Goal: Task Accomplishment & Management: Use online tool/utility

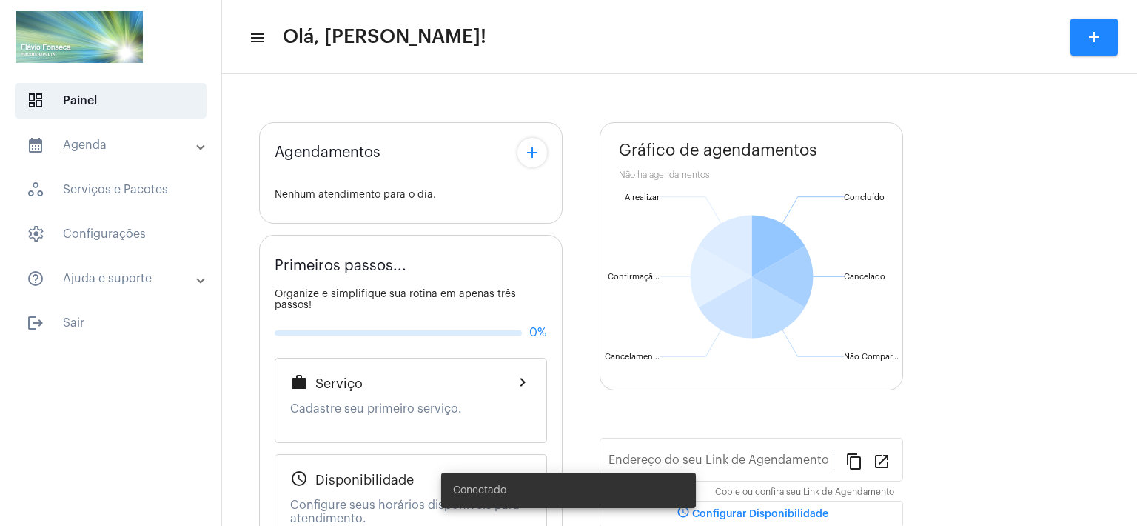
type input "[URL][DOMAIN_NAME]"
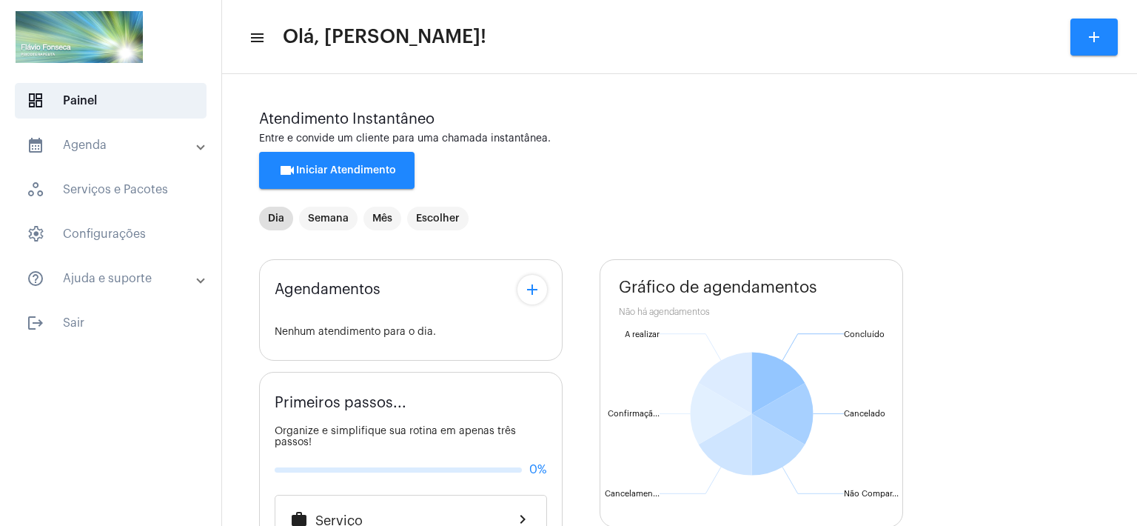
click at [378, 175] on span "videocam Iniciar Atendimento" at bounding box center [337, 170] width 118 height 10
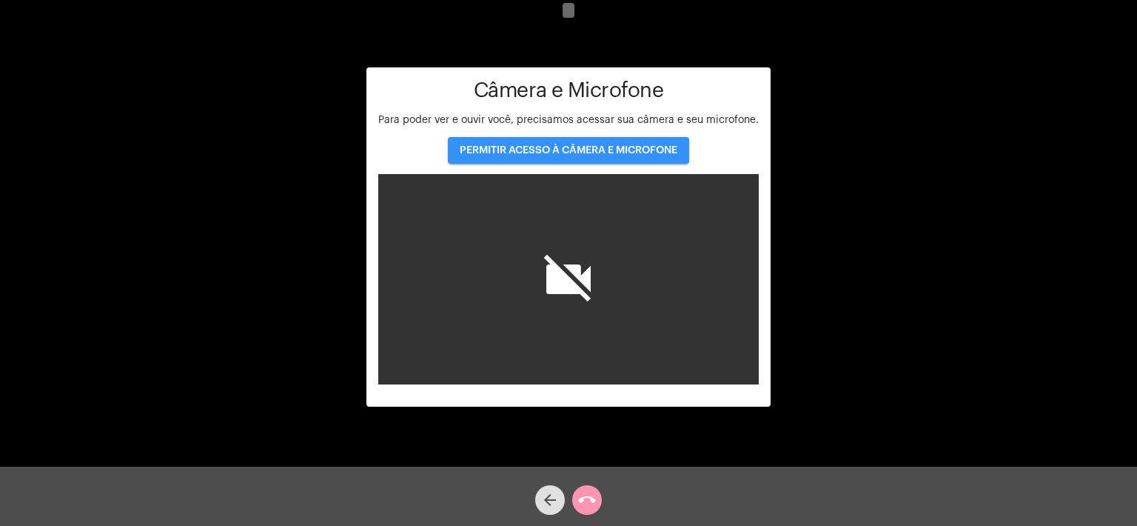
click at [603, 146] on span "PERMITIR ACESSO À CÂMERA E MICROFONE" at bounding box center [569, 150] width 218 height 10
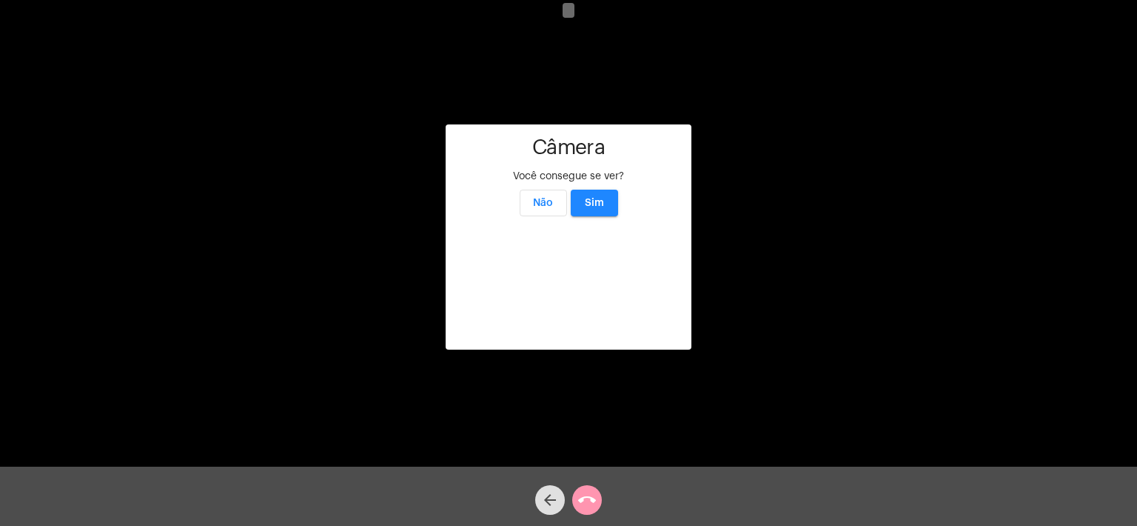
click at [595, 198] on span "Sim" at bounding box center [594, 203] width 19 height 10
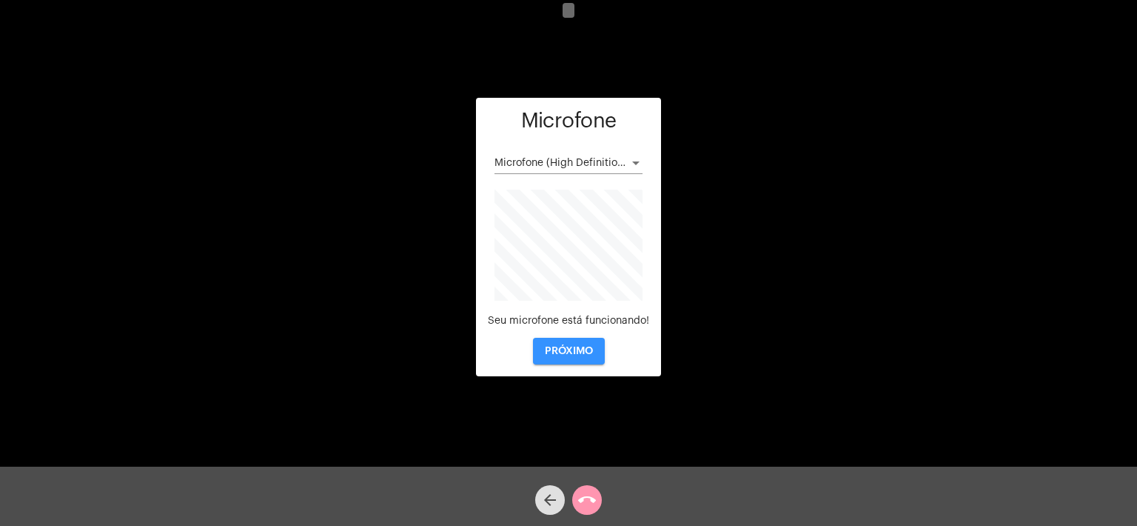
click at [569, 353] on span "PRÓXIMO" at bounding box center [569, 351] width 48 height 10
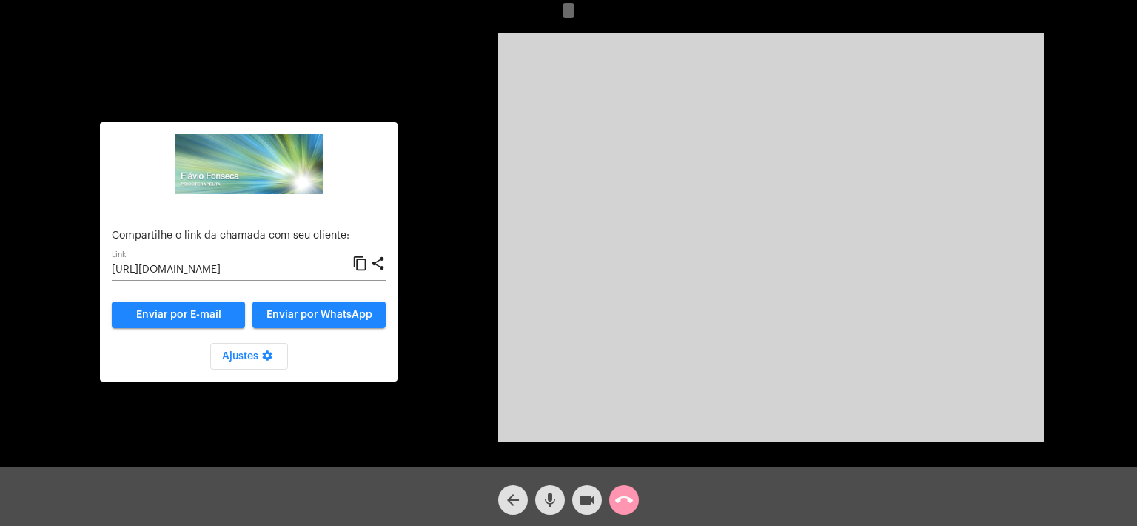
click at [195, 270] on input "[URL][DOMAIN_NAME]" at bounding box center [232, 270] width 241 height 12
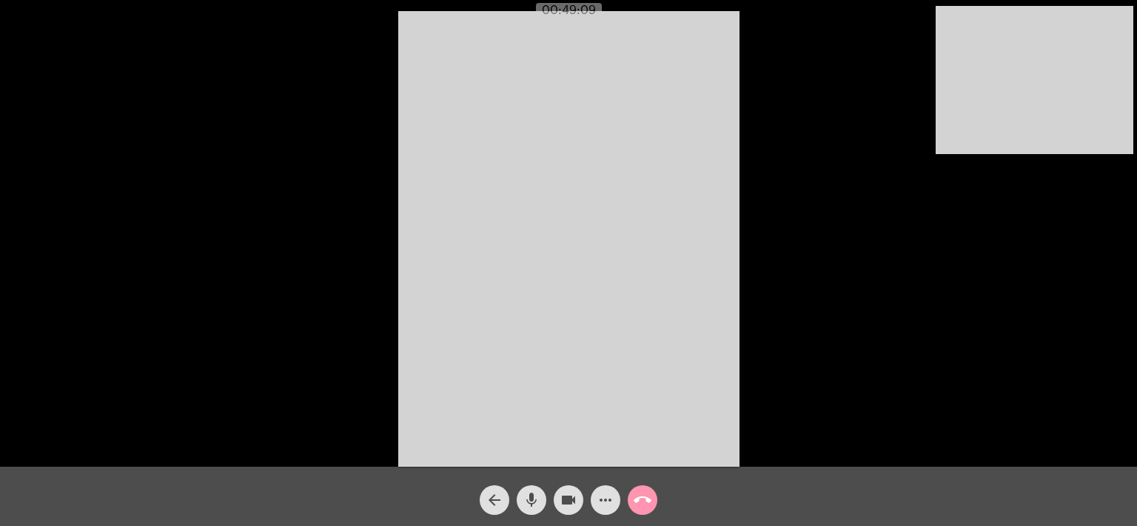
click at [645, 505] on mat-icon "call_end" at bounding box center [643, 500] width 18 height 18
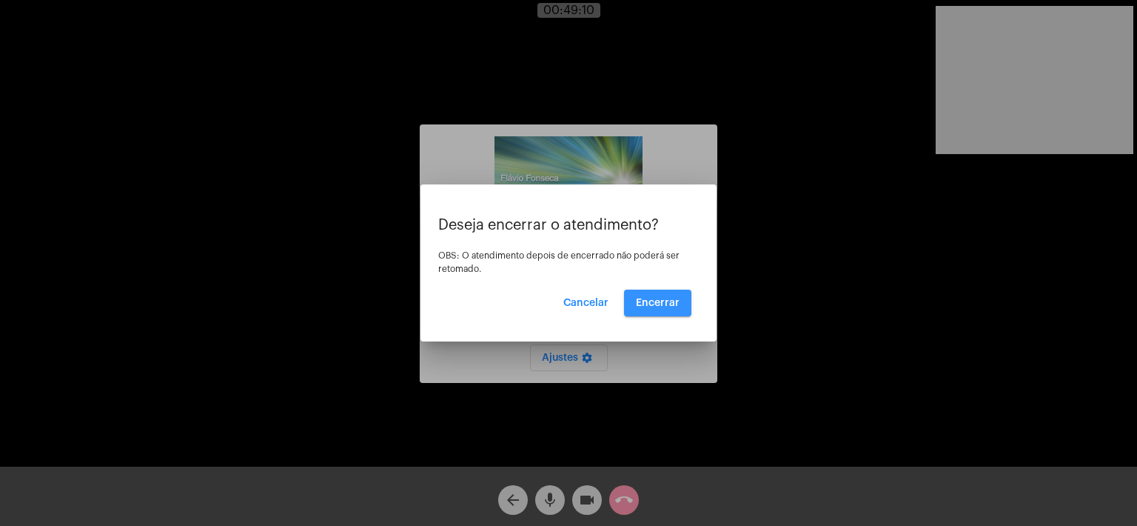
click at [669, 301] on span "Encerrar" at bounding box center [658, 303] width 44 height 10
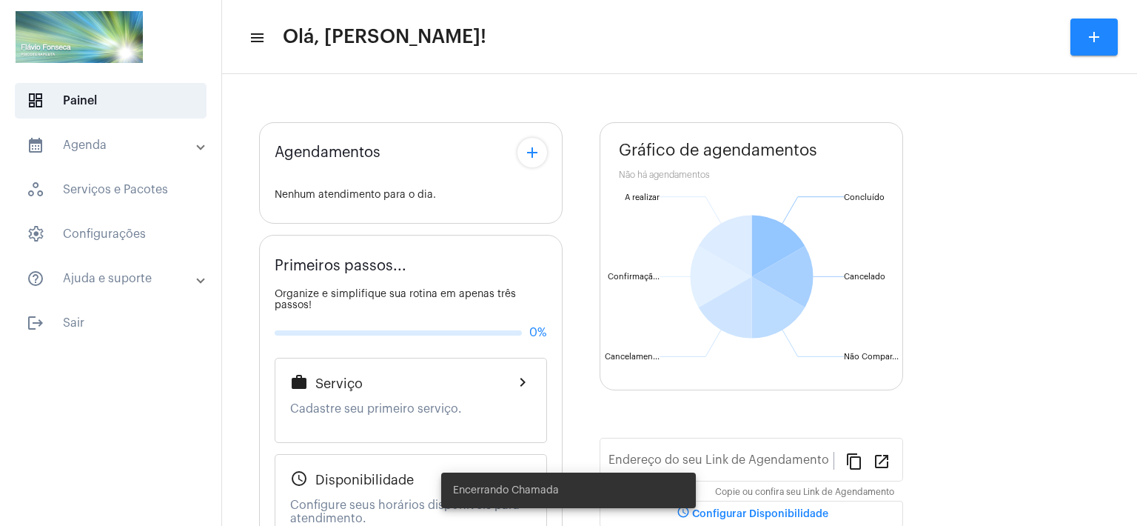
type input "[URL][DOMAIN_NAME]"
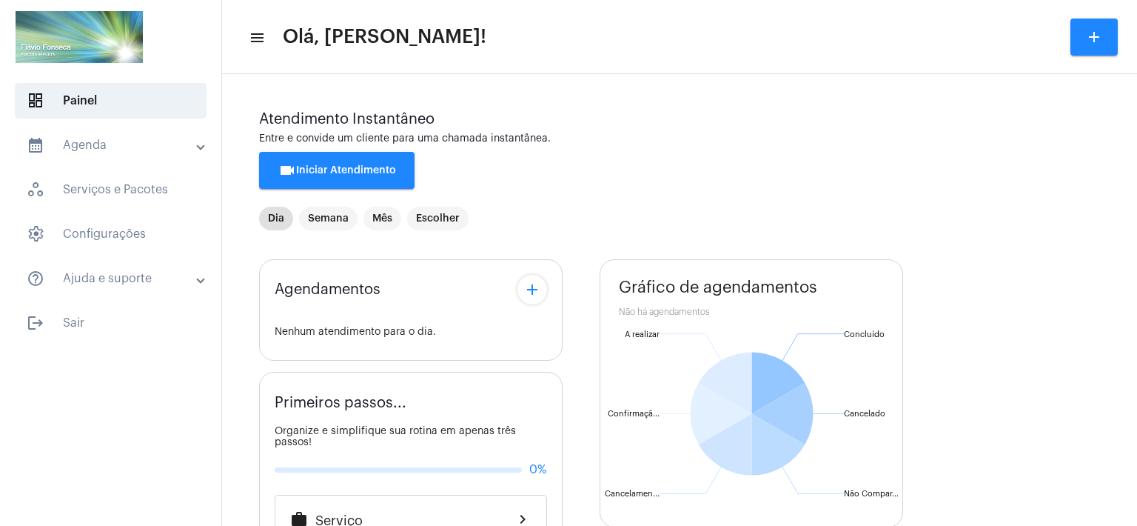
click at [820, 57] on mat-toolbar-row "menu Olá, [PERSON_NAME]! add" at bounding box center [679, 36] width 915 height 47
click at [344, 170] on span "videocam Iniciar Atendimento" at bounding box center [337, 170] width 118 height 10
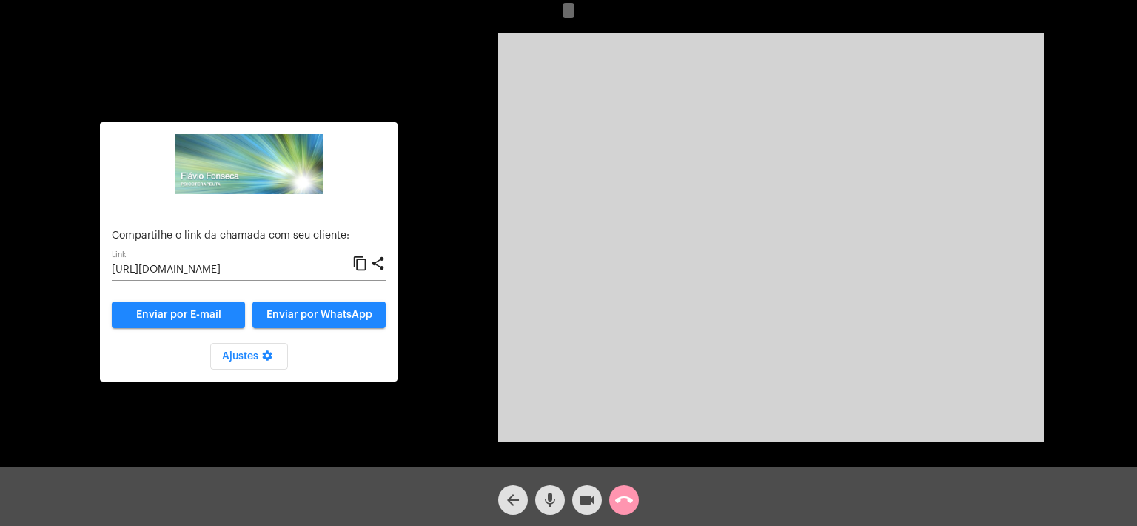
click at [215, 273] on input "[URL][DOMAIN_NAME]" at bounding box center [232, 270] width 241 height 12
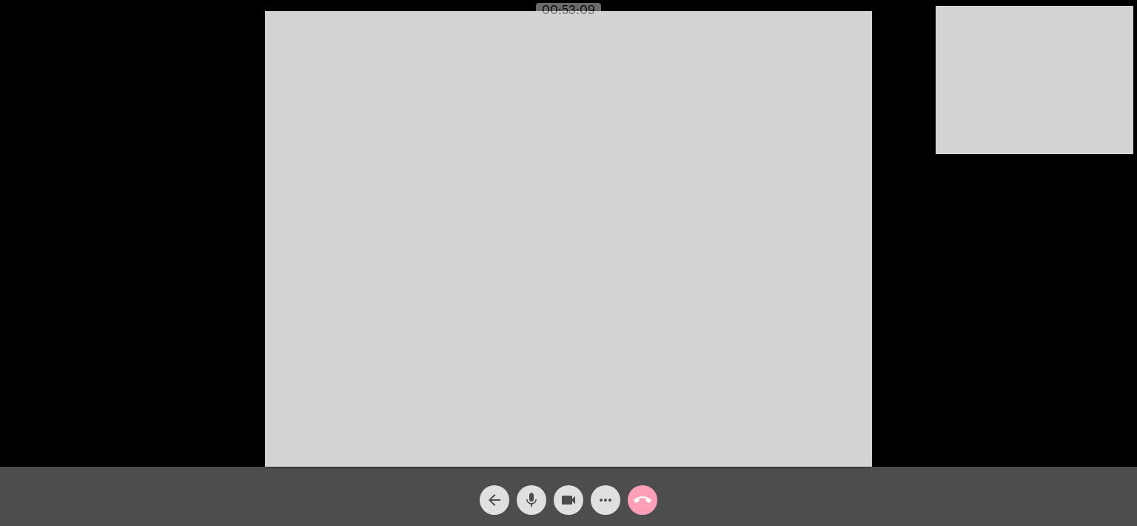
click at [649, 505] on mat-icon "call_end" at bounding box center [643, 500] width 18 height 18
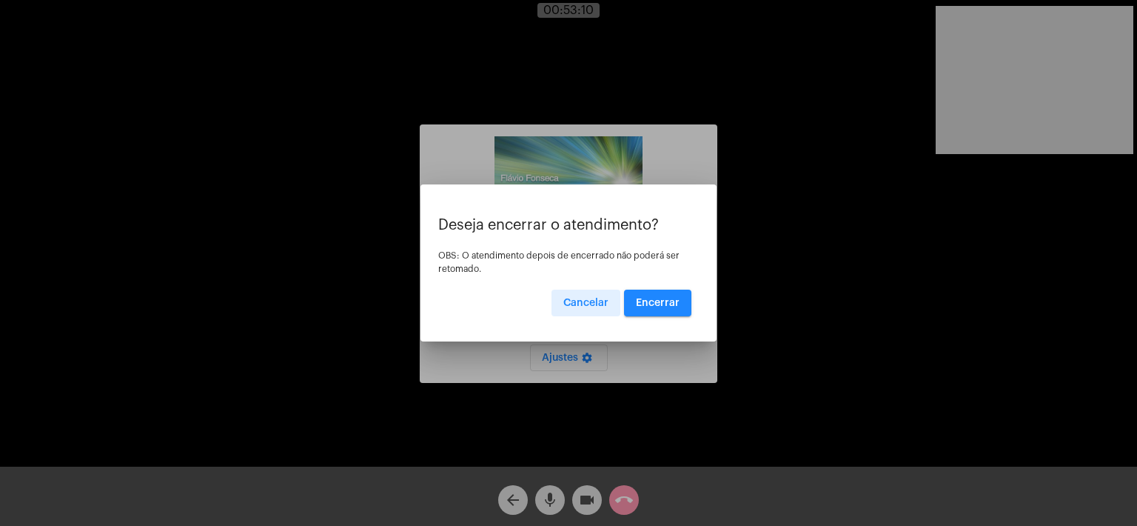
click at [654, 306] on span "Encerrar" at bounding box center [658, 303] width 44 height 10
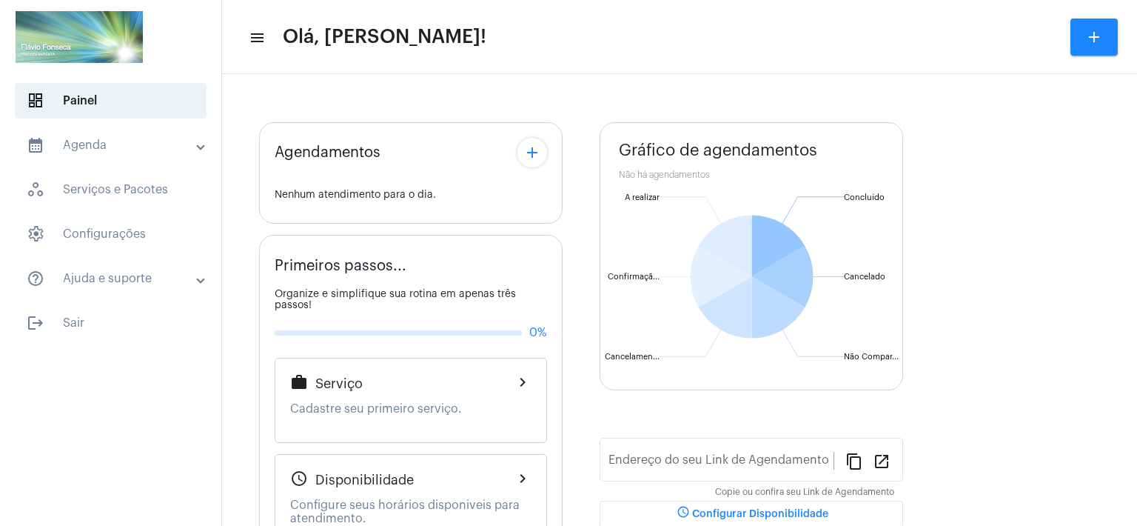
type input "[URL][DOMAIN_NAME]"
